Goal: Browse casually: Explore the website without a specific task or goal

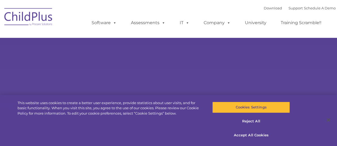
select select "MEDIUM"
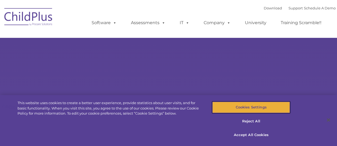
click at [265, 108] on button "Cookies Settings" at bounding box center [251, 107] width 78 height 11
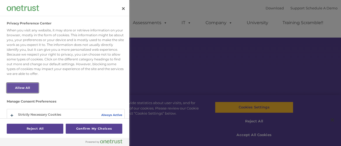
click at [32, 85] on button "Allow All" at bounding box center [23, 88] width 32 height 10
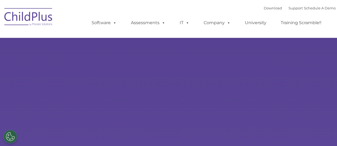
click at [38, 19] on img at bounding box center [29, 17] width 54 height 27
select select "MEDIUM"
click at [37, 10] on img at bounding box center [29, 17] width 54 height 27
select select "MEDIUM"
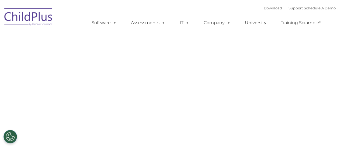
drag, startPoint x: 304, startPoint y: 0, endPoint x: 336, endPoint y: 47, distance: 56.1
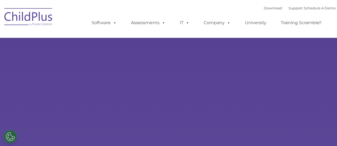
select select "MEDIUM"
